Goal: Task Accomplishment & Management: Use online tool/utility

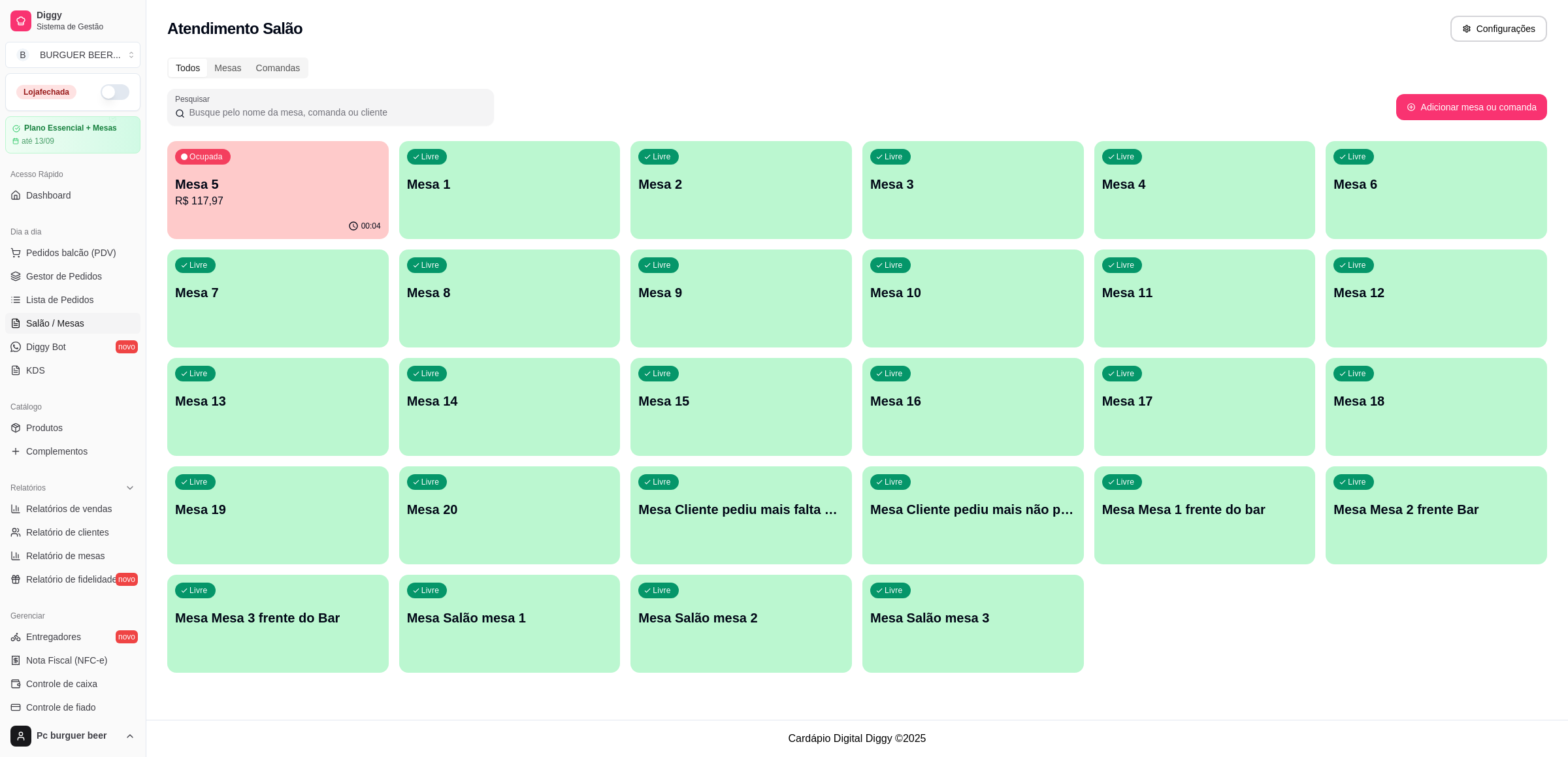
click at [261, 196] on p "R$ 117,97" at bounding box center [277, 202] width 206 height 16
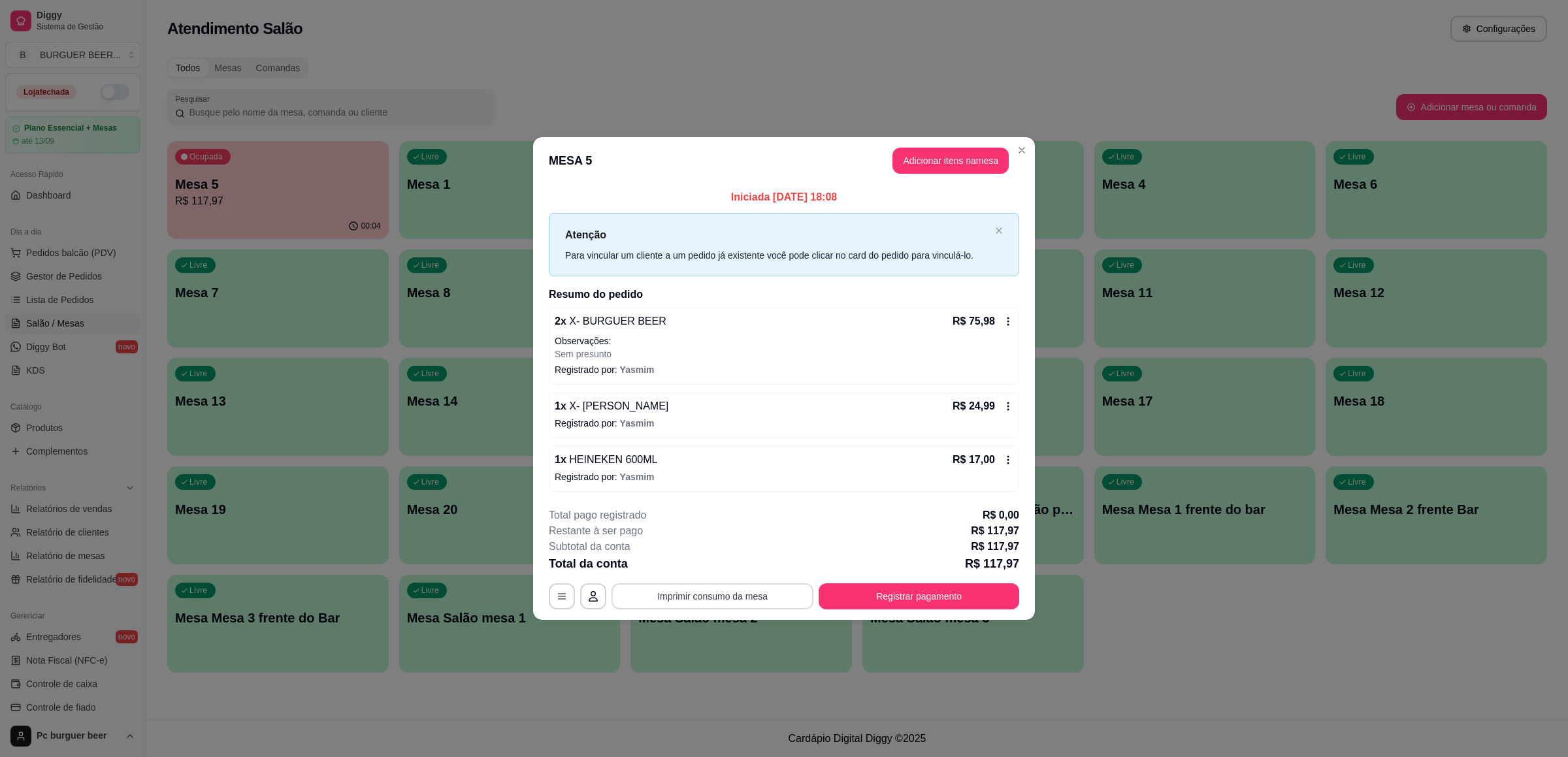
click at [716, 594] on button "Imprimir consumo da mesa" at bounding box center [713, 597] width 202 height 26
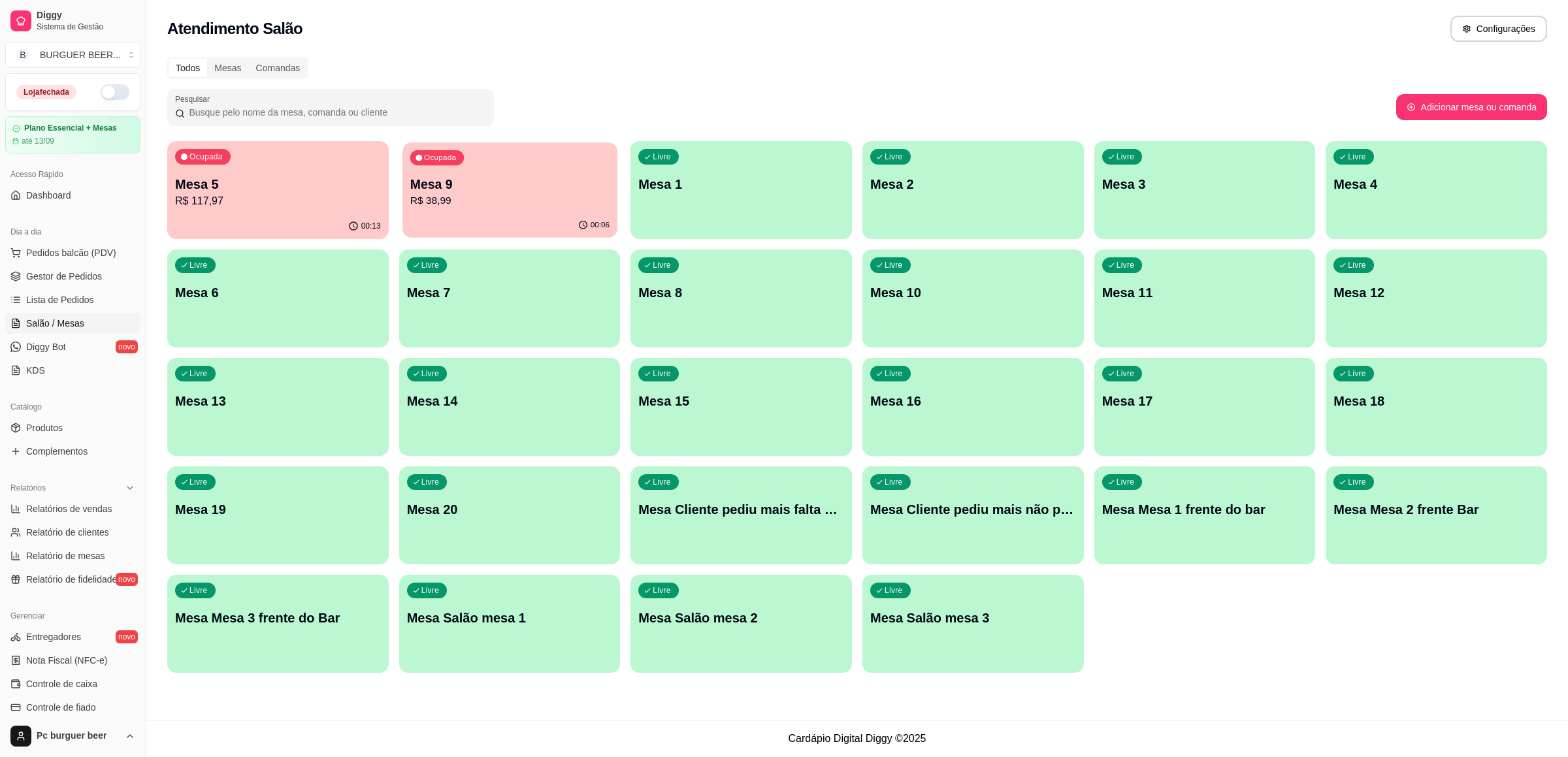
click at [526, 186] on p "Mesa 9" at bounding box center [509, 184] width 199 height 17
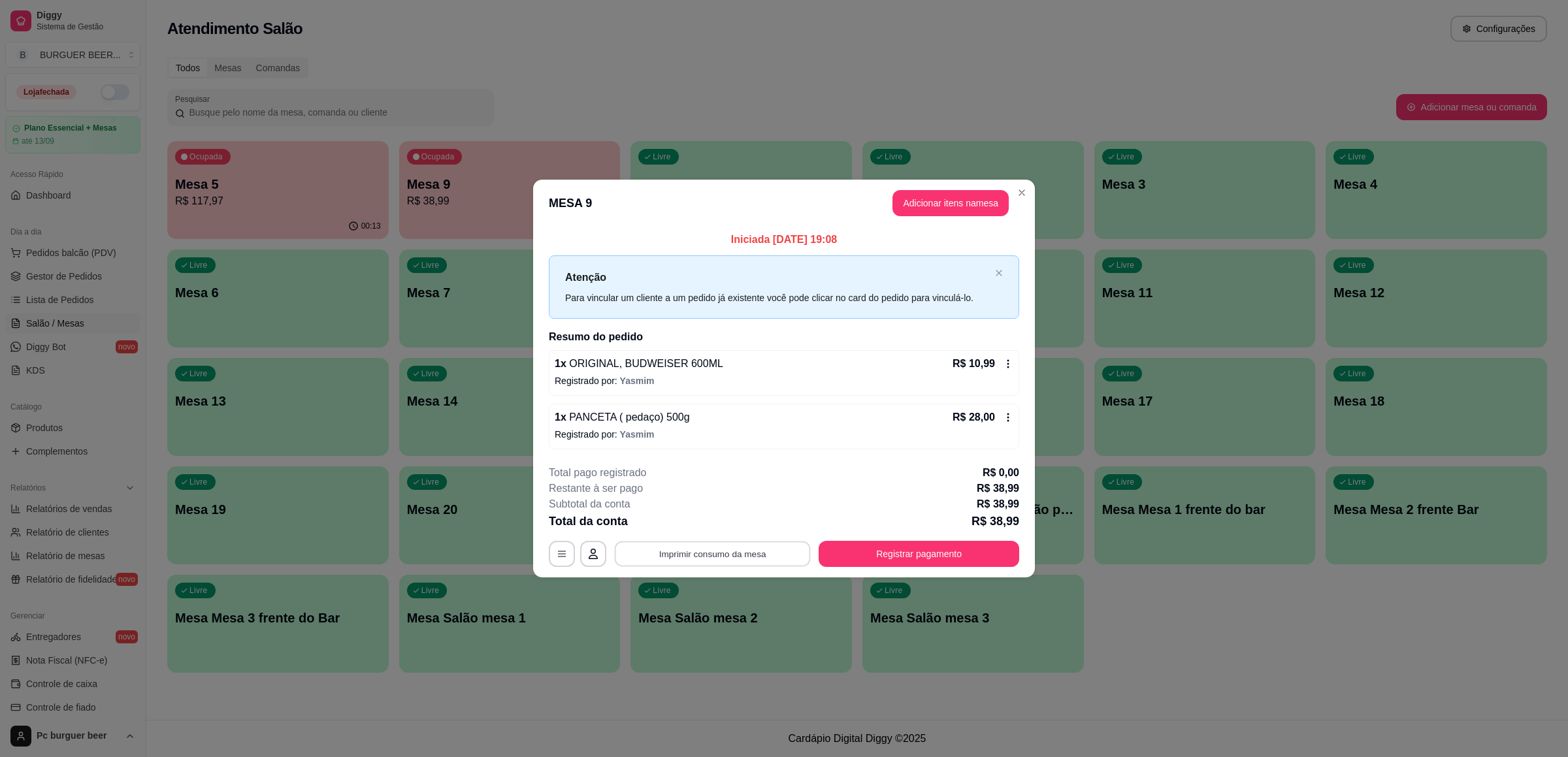
click at [731, 555] on button "Imprimir consumo da mesa" at bounding box center [712, 554] width 196 height 25
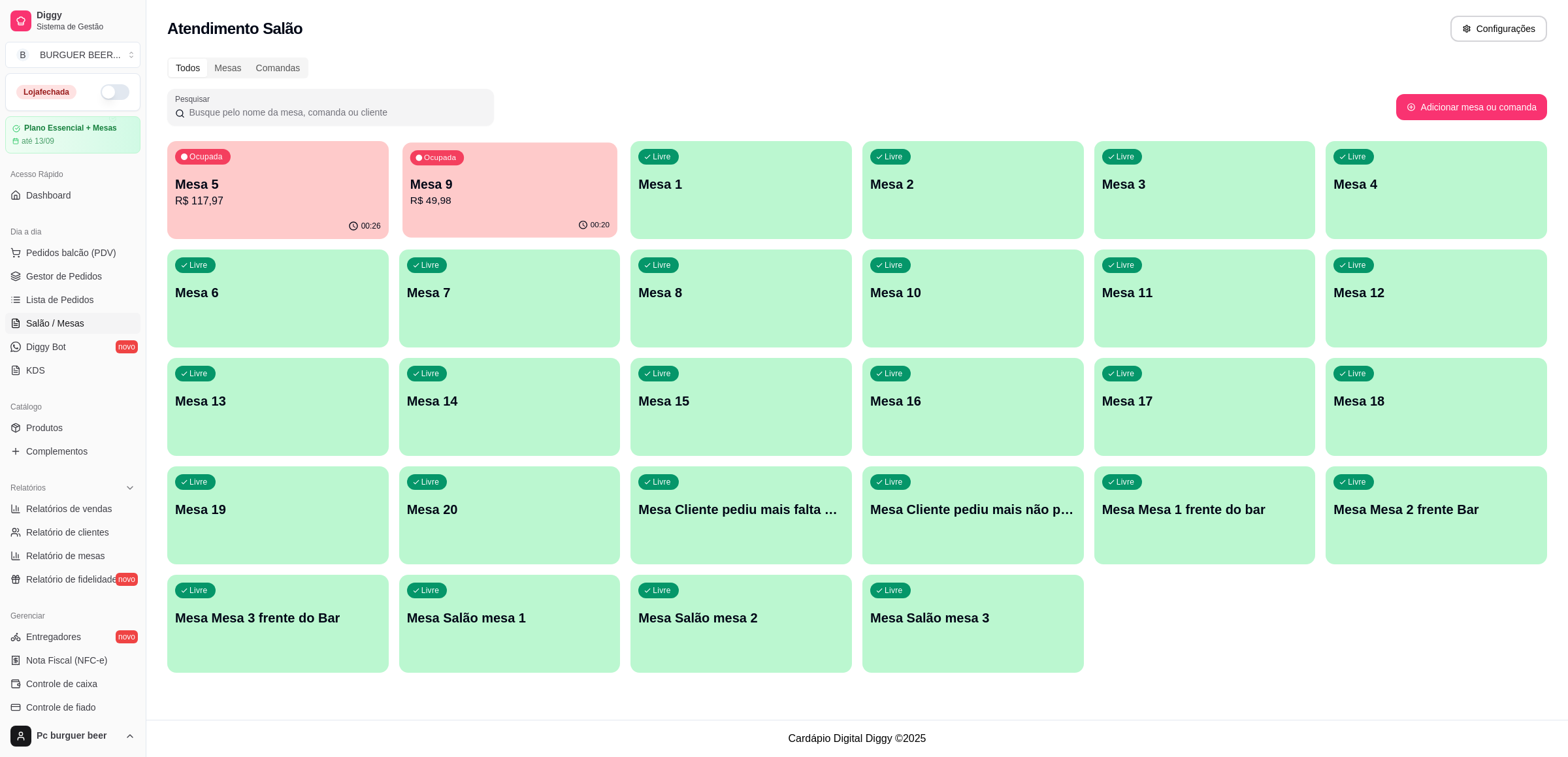
click at [447, 210] on div "Ocupada Mesa 9 R$ 49,98" at bounding box center [510, 178] width 215 height 71
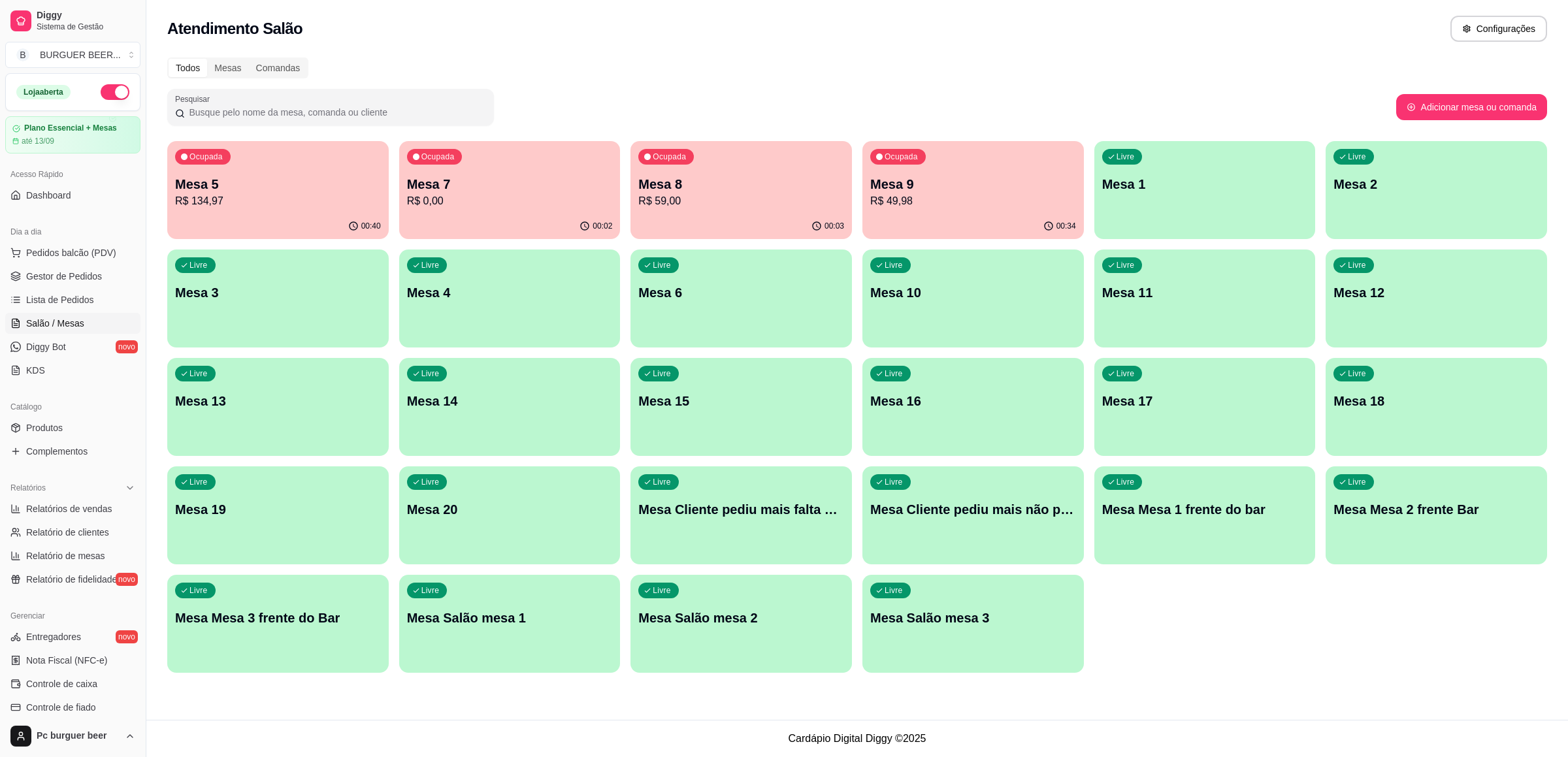
click at [737, 220] on div "00:03" at bounding box center [741, 226] width 222 height 25
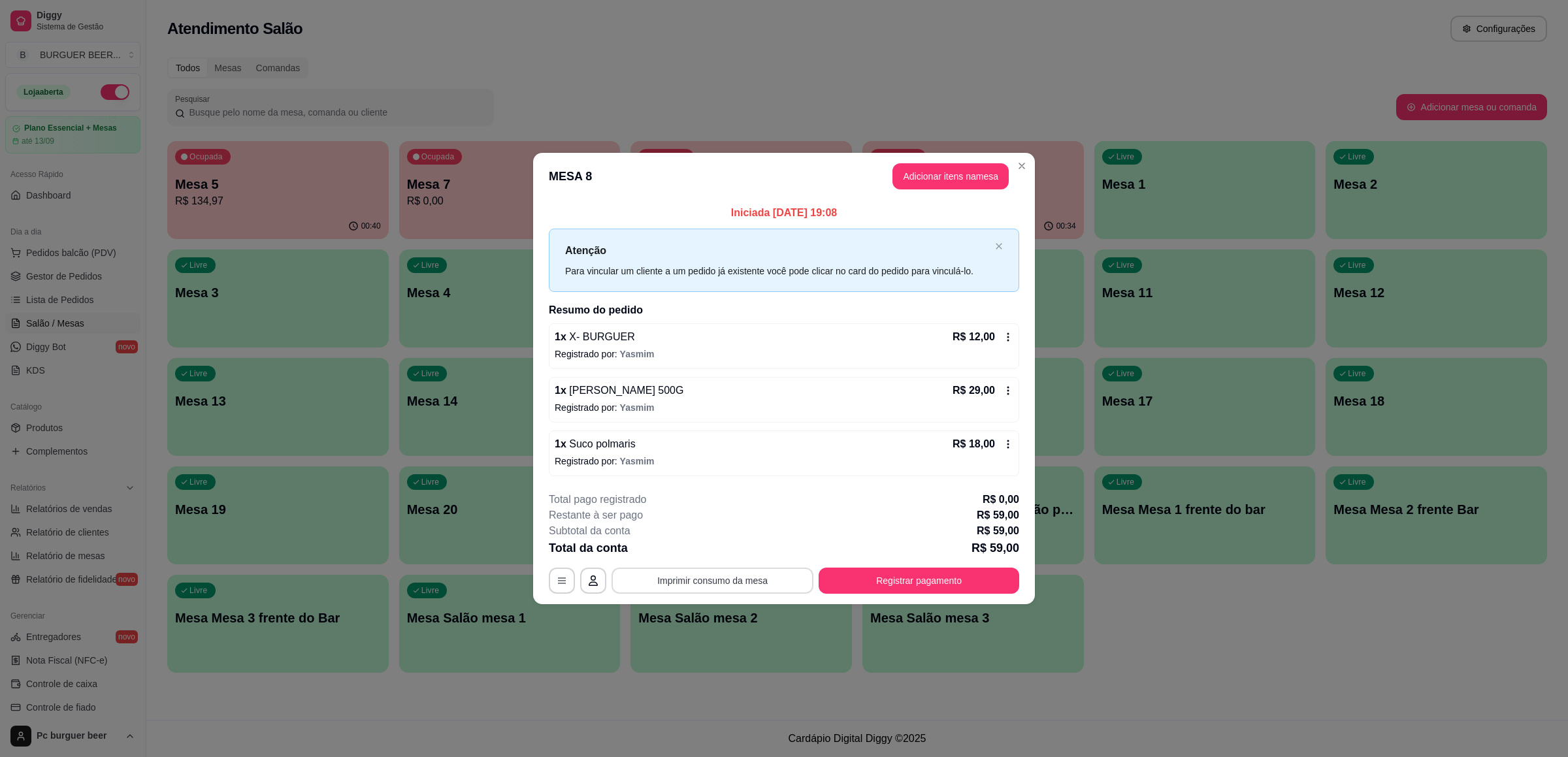
click at [692, 591] on button "Imprimir consumo da mesa" at bounding box center [713, 581] width 202 height 26
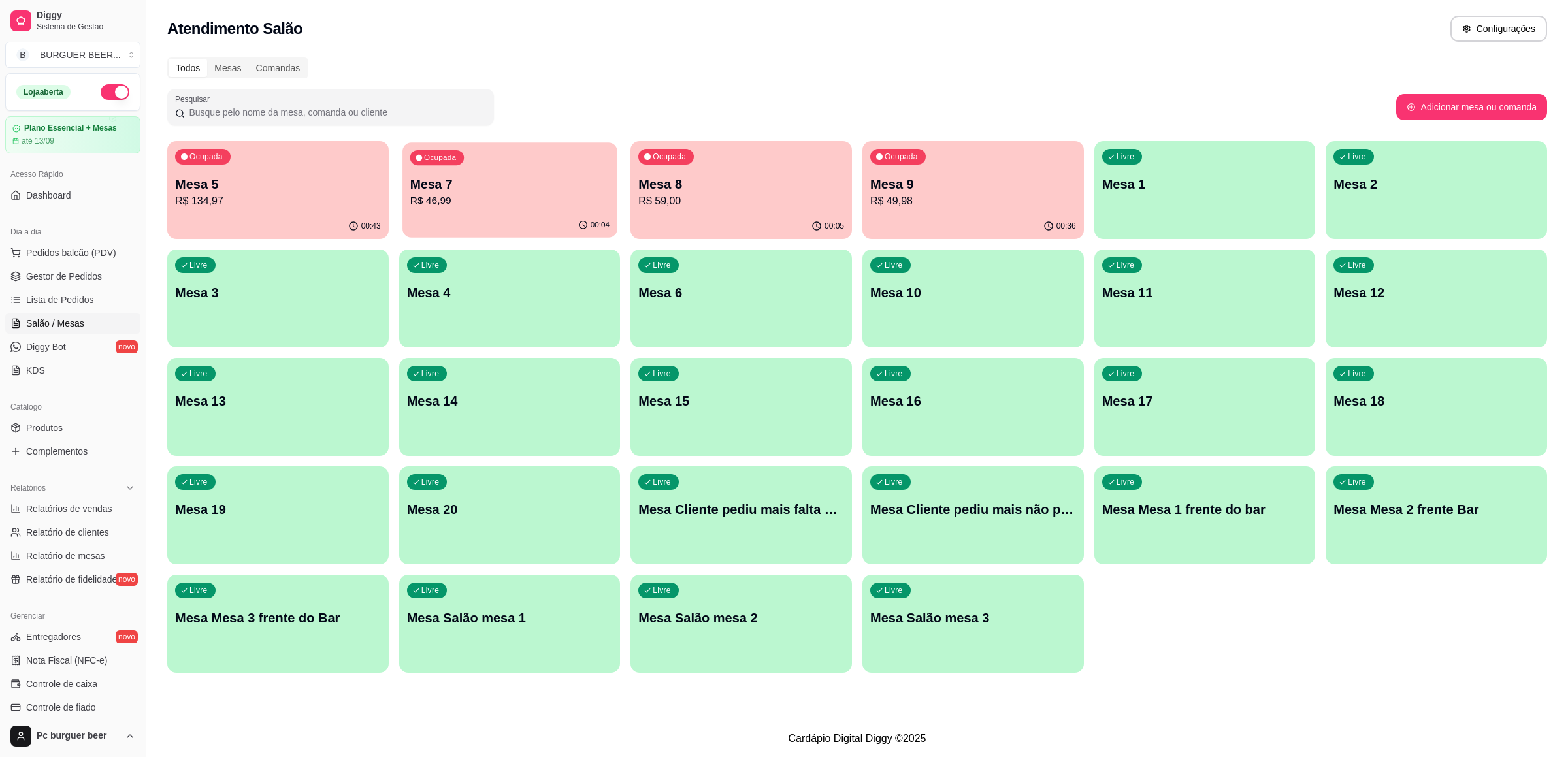
click at [542, 226] on div "00:04" at bounding box center [510, 225] width 215 height 25
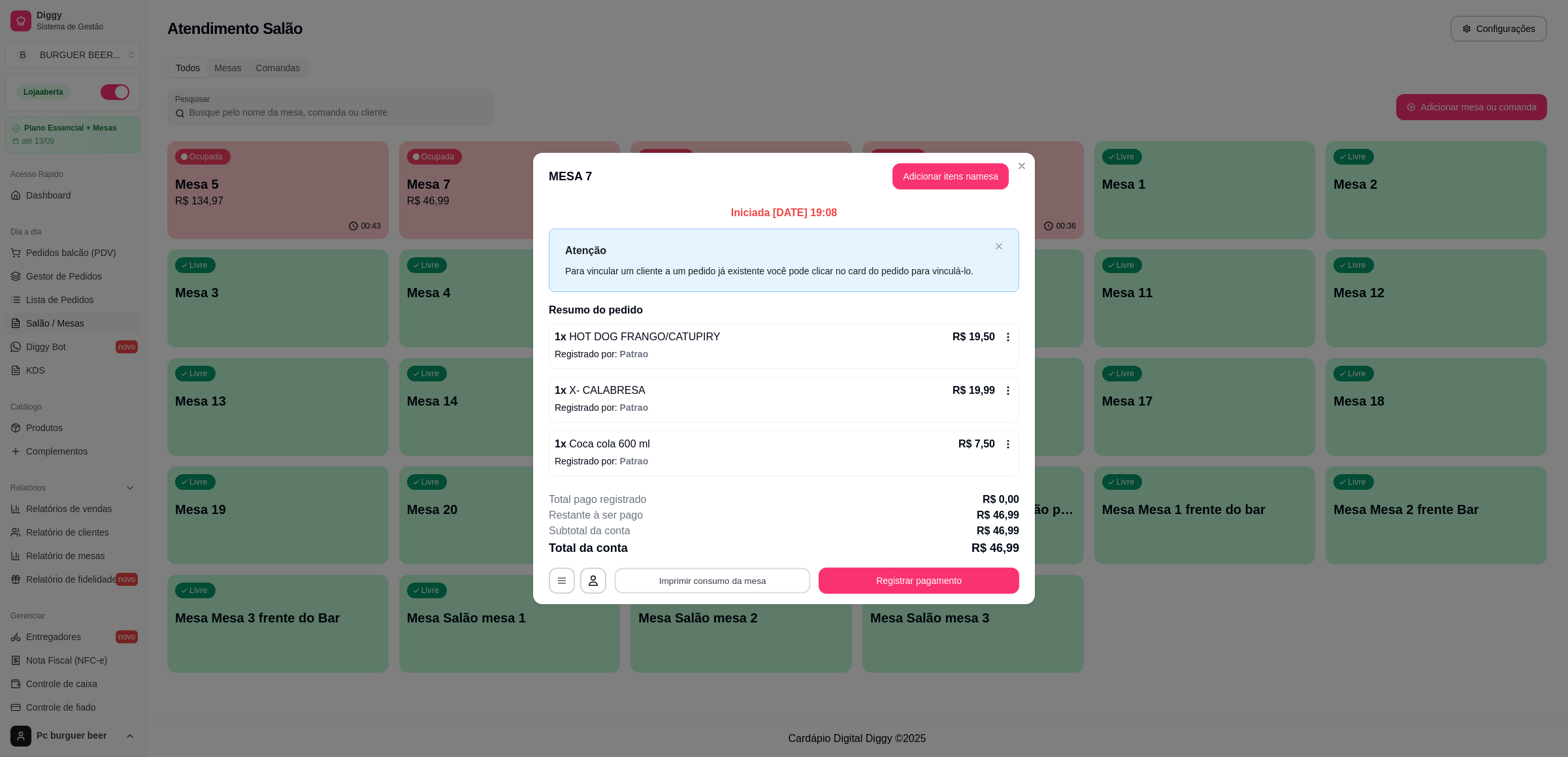
click at [711, 580] on button "Imprimir consumo da mesa" at bounding box center [712, 581] width 196 height 25
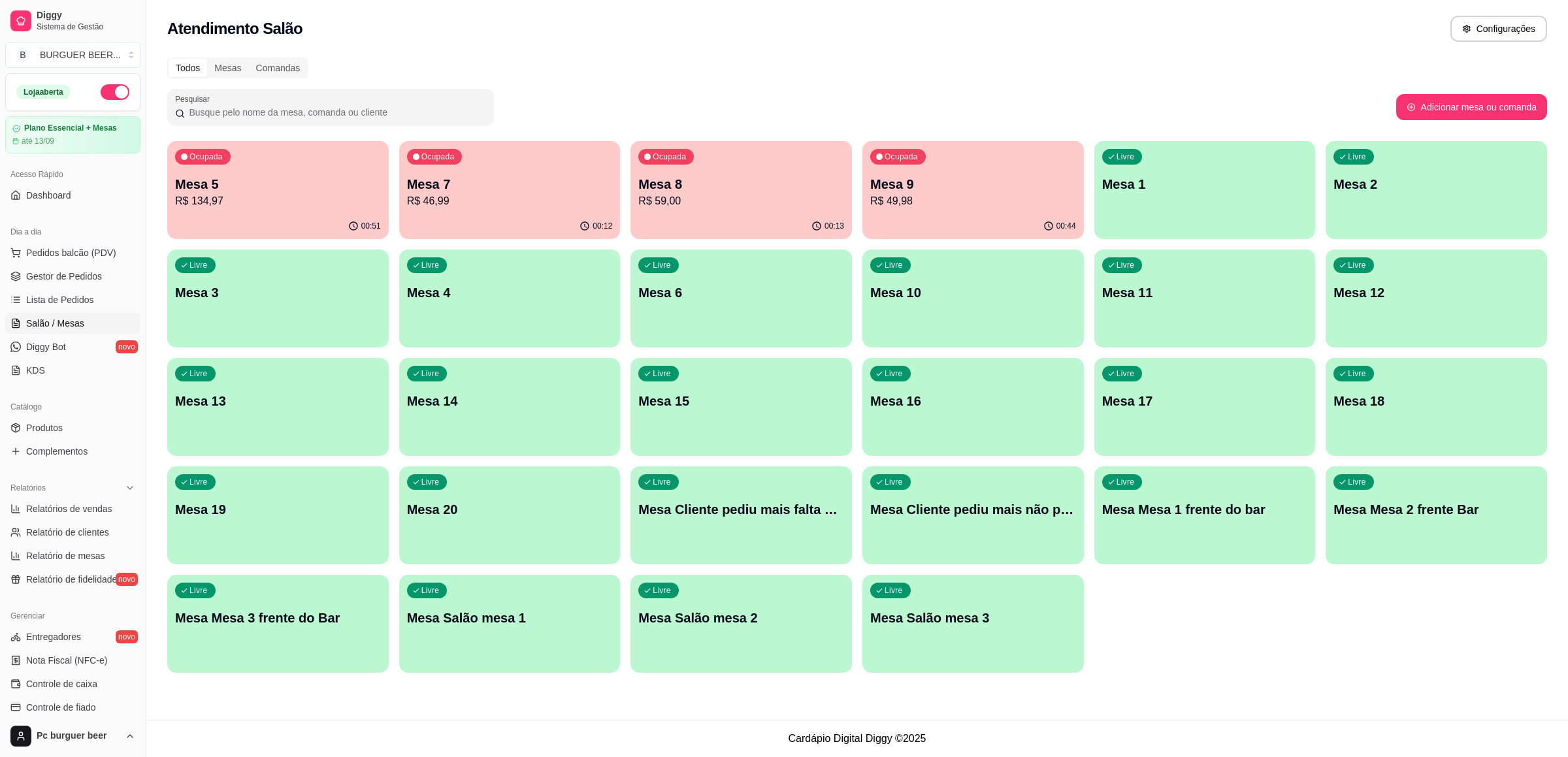
click at [100, 92] on button "button" at bounding box center [115, 92] width 29 height 16
click at [103, 86] on button "button" at bounding box center [115, 92] width 29 height 16
click at [104, 94] on button "button" at bounding box center [115, 92] width 29 height 16
click at [105, 88] on button "button" at bounding box center [115, 92] width 29 height 16
click at [295, 195] on p "R$ 134,97" at bounding box center [277, 202] width 206 height 16
